Goal: Transaction & Acquisition: Purchase product/service

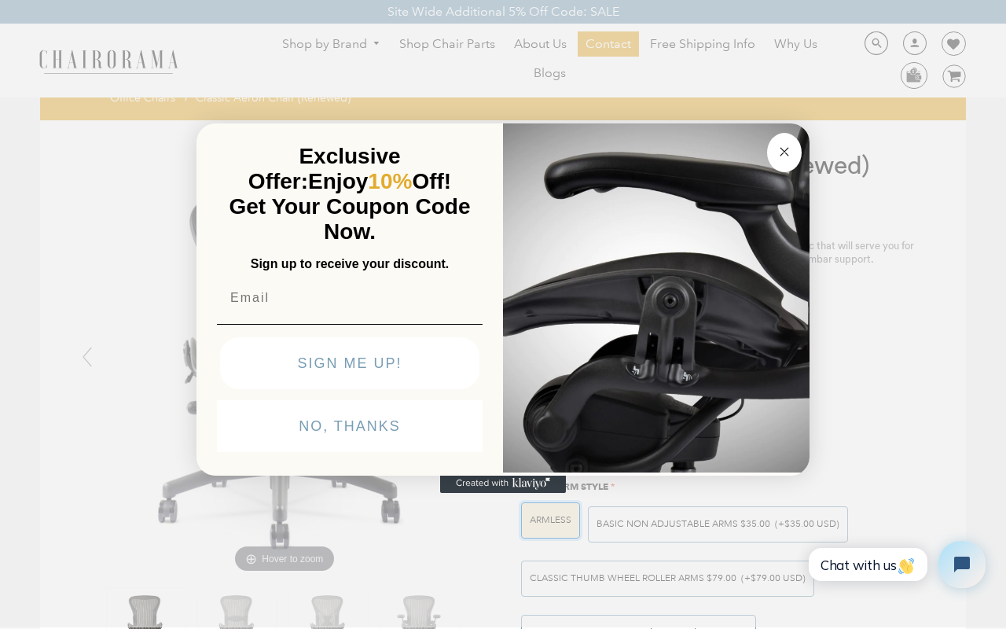
click at [784, 152] on circle "Close dialog" at bounding box center [785, 152] width 18 height 18
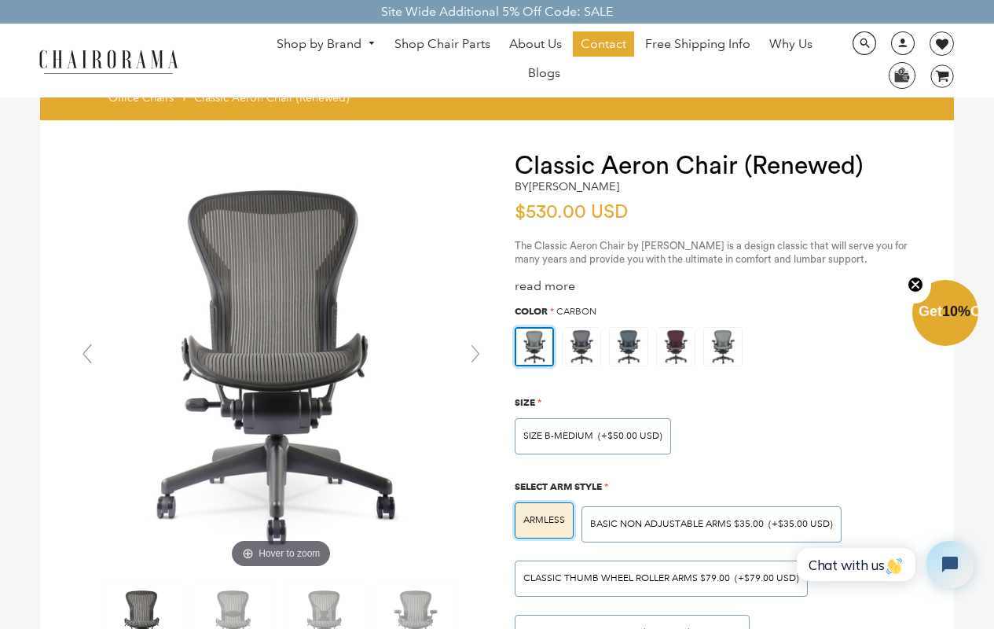
click at [577, 310] on span "Carbon" at bounding box center [576, 312] width 40 height 12
click at [557, 436] on span "SIZE B-MEDIUM" at bounding box center [558, 436] width 70 height 12
click at [0, 0] on input "SIZE B-MEDIUM (+$50.00 USD)" at bounding box center [0, 0] width 0 height 0
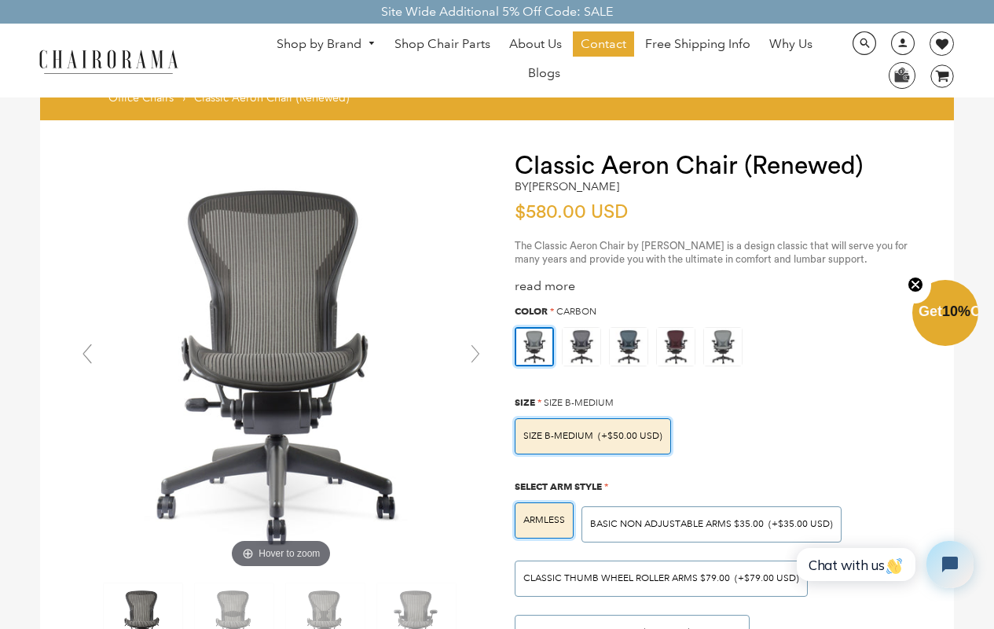
click at [559, 486] on span "Select Arm Style" at bounding box center [558, 486] width 87 height 12
click at [544, 520] on span "ARMLESS" at bounding box center [544, 520] width 42 height 12
click at [0, 0] on input "ARMLESS" at bounding box center [0, 0] width 0 height 0
click at [854, 564] on span "Chat with us" at bounding box center [856, 564] width 95 height 17
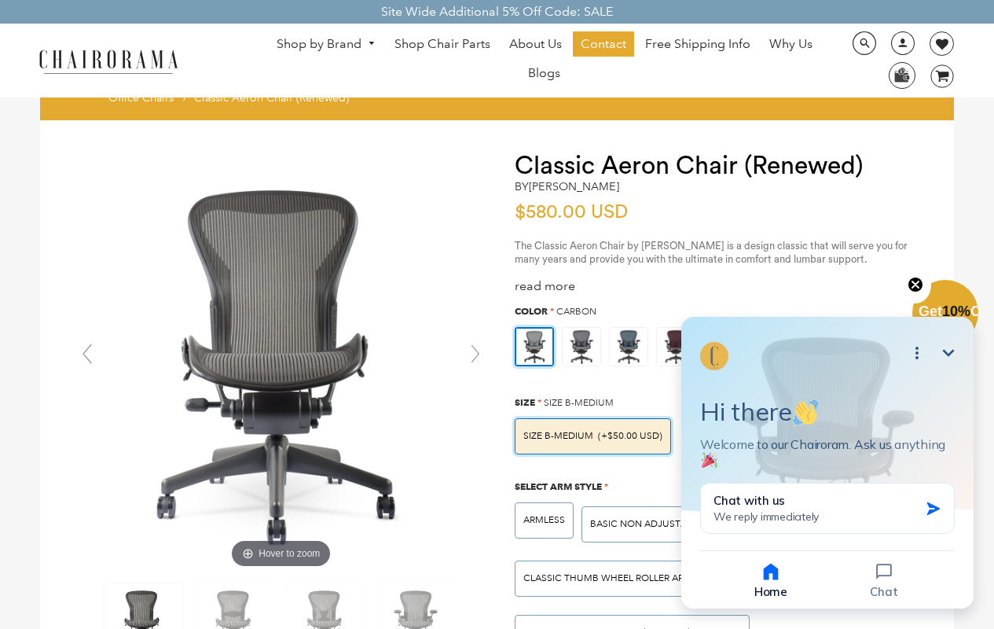
click at [936, 76] on icon "image/svg+xml Layer 1" at bounding box center [943, 76] width 24 height 25
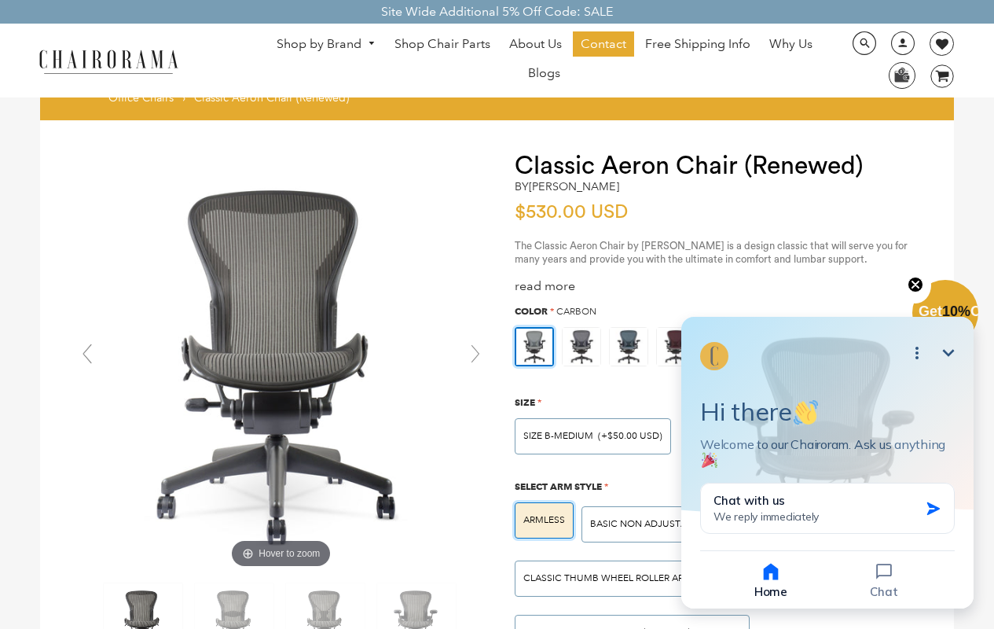
click at [534, 346] on img at bounding box center [534, 347] width 36 height 36
click at [0, 0] on input "radio" at bounding box center [0, 0] width 0 height 0
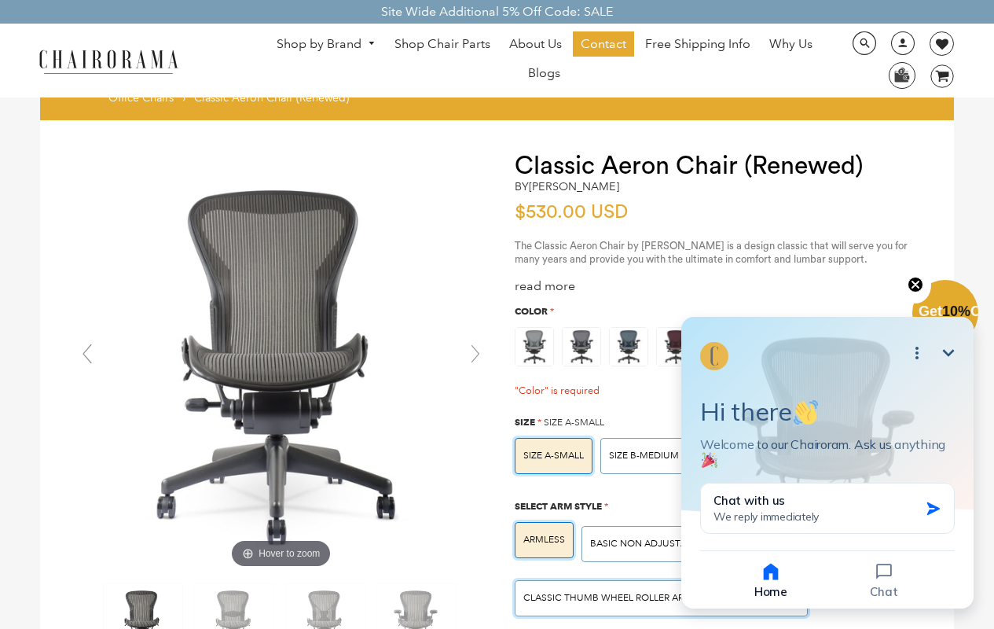
click at [659, 597] on span "Classic Thumb Wheel Roller Arms $79.00" at bounding box center [626, 598] width 207 height 12
click at [0, 0] on input "Classic Thumb Wheel Roller Arms $79.00 (+$79.00 USD)" at bounding box center [0, 0] width 0 height 0
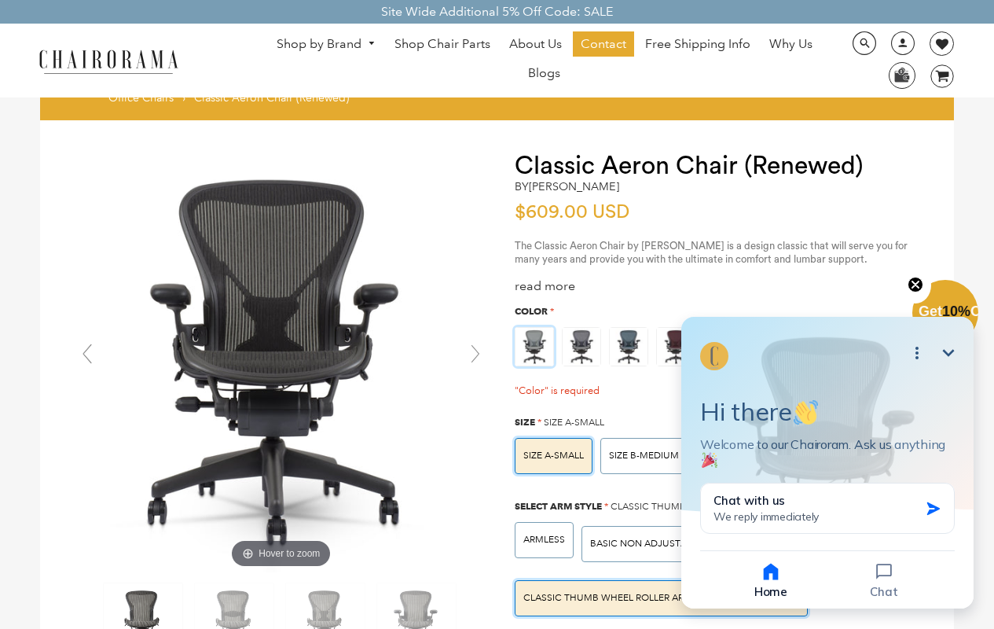
click at [530, 342] on img at bounding box center [535, 347] width 38 height 38
click at [0, 0] on input "radio" at bounding box center [0, 0] width 0 height 0
